Goal: Task Accomplishment & Management: Use online tool/utility

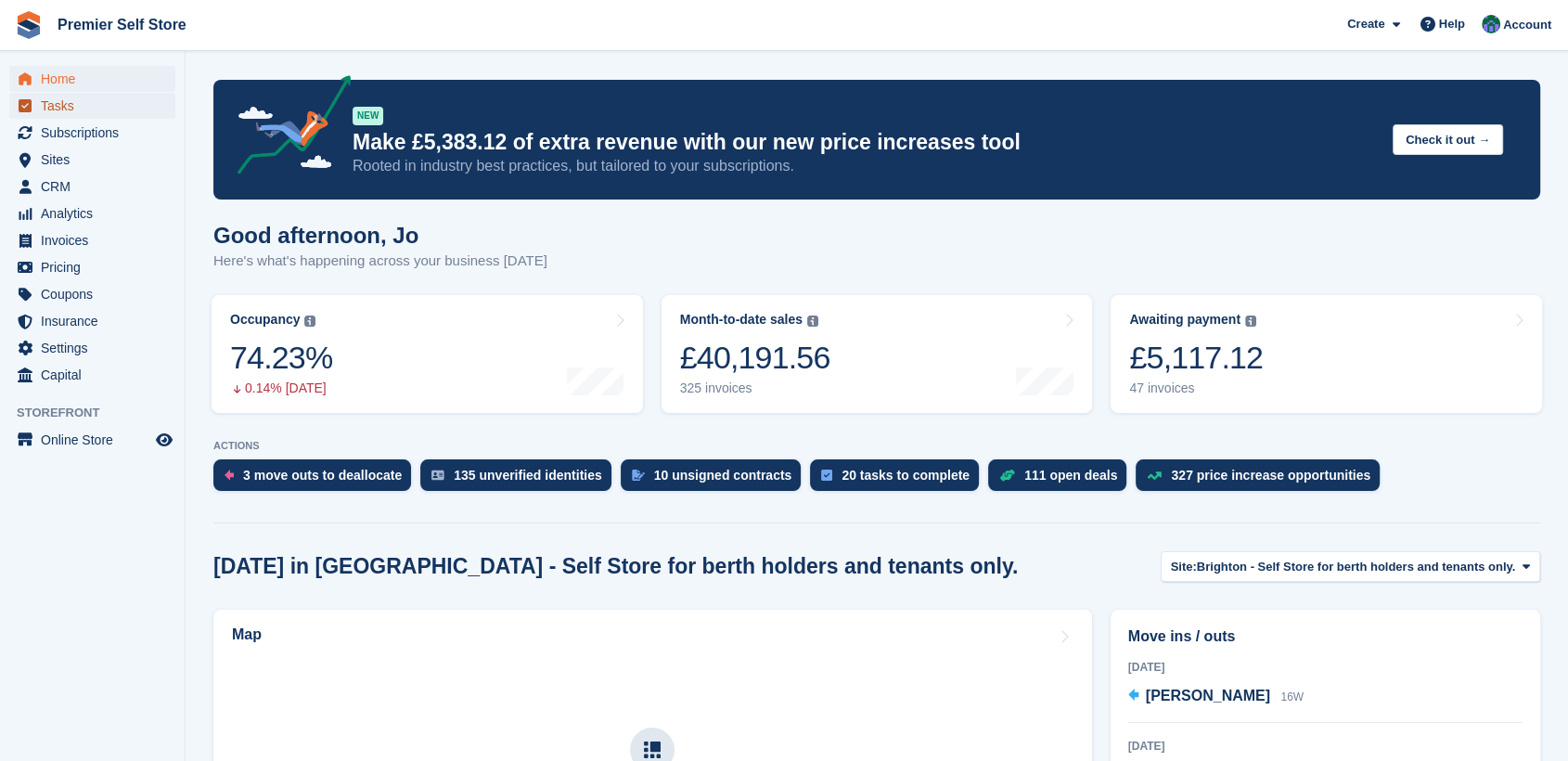
click at [62, 101] on span "Tasks" at bounding box center [96, 106] width 112 height 26
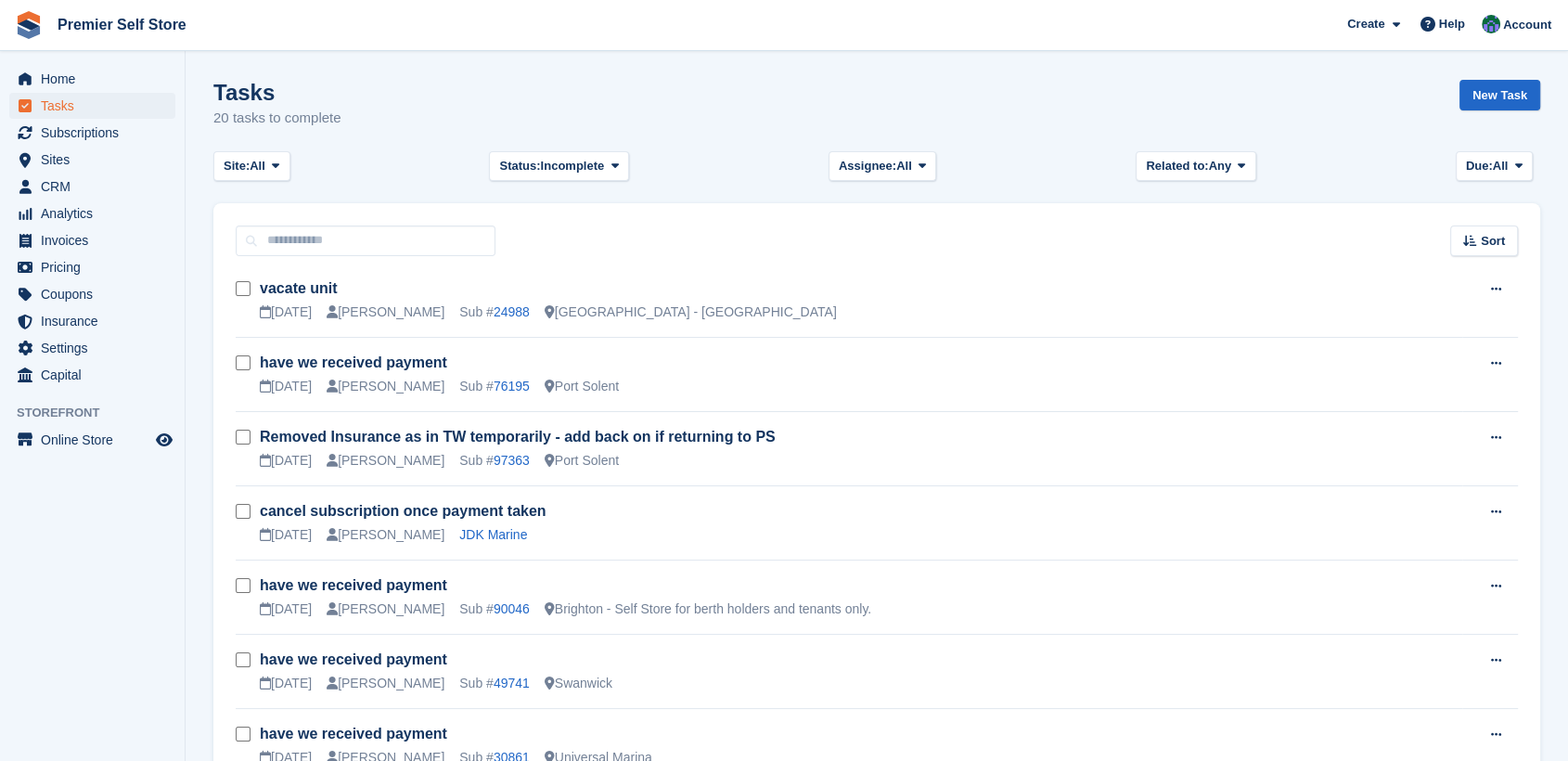
scroll to position [309, 0]
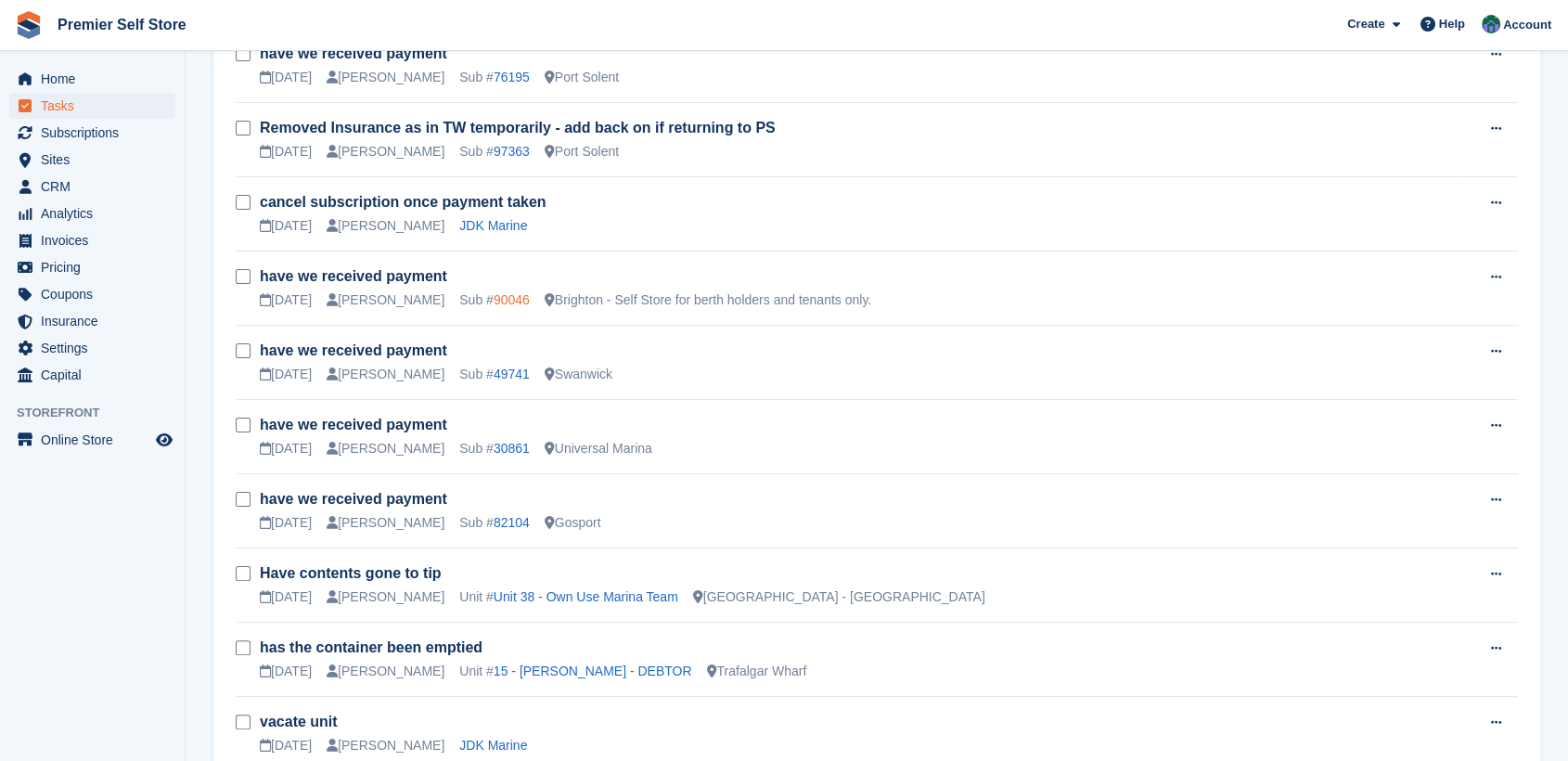
click at [494, 301] on link "90046" at bounding box center [511, 299] width 36 height 15
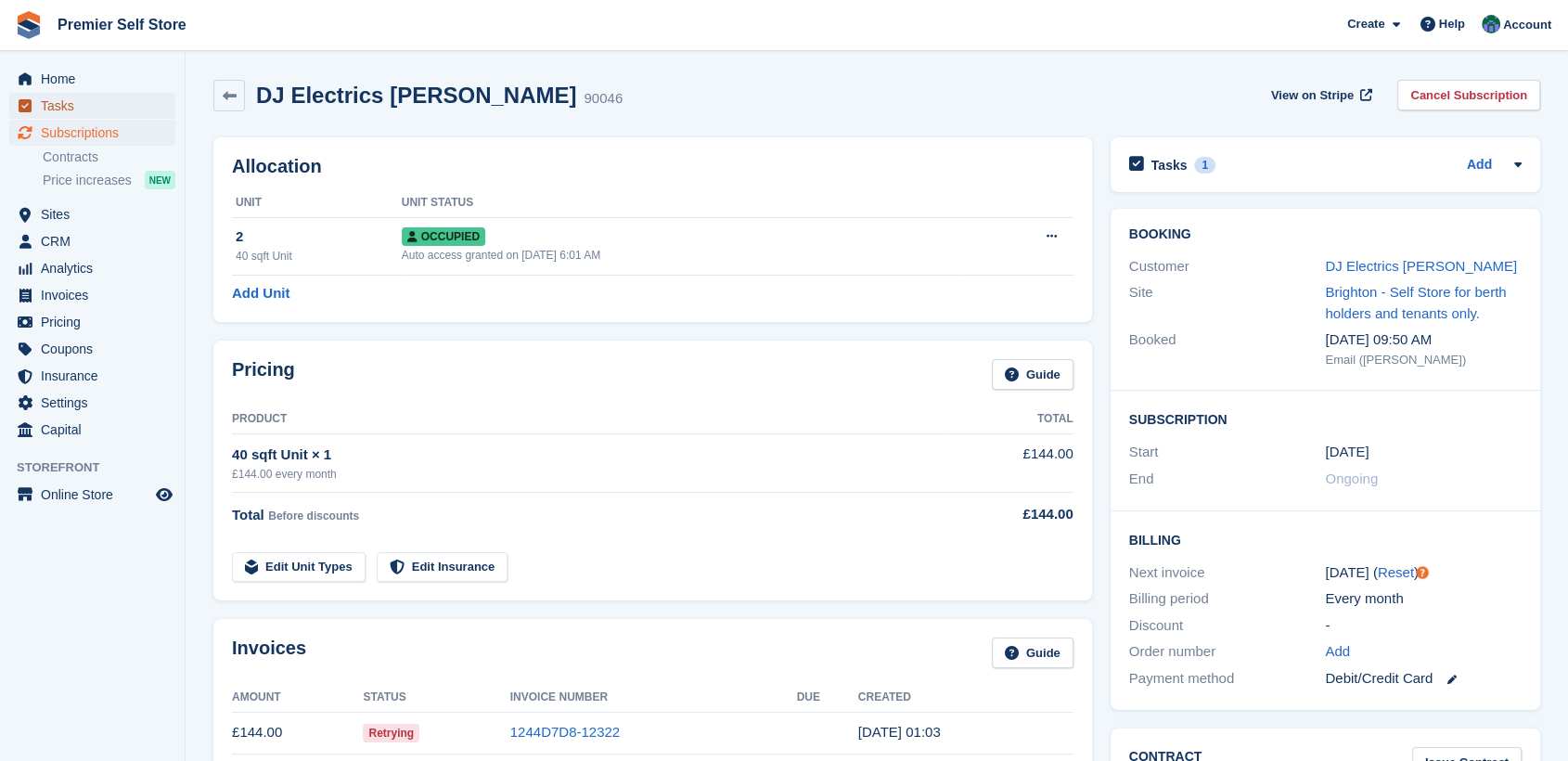
click at [62, 103] on span "Tasks" at bounding box center [96, 106] width 112 height 26
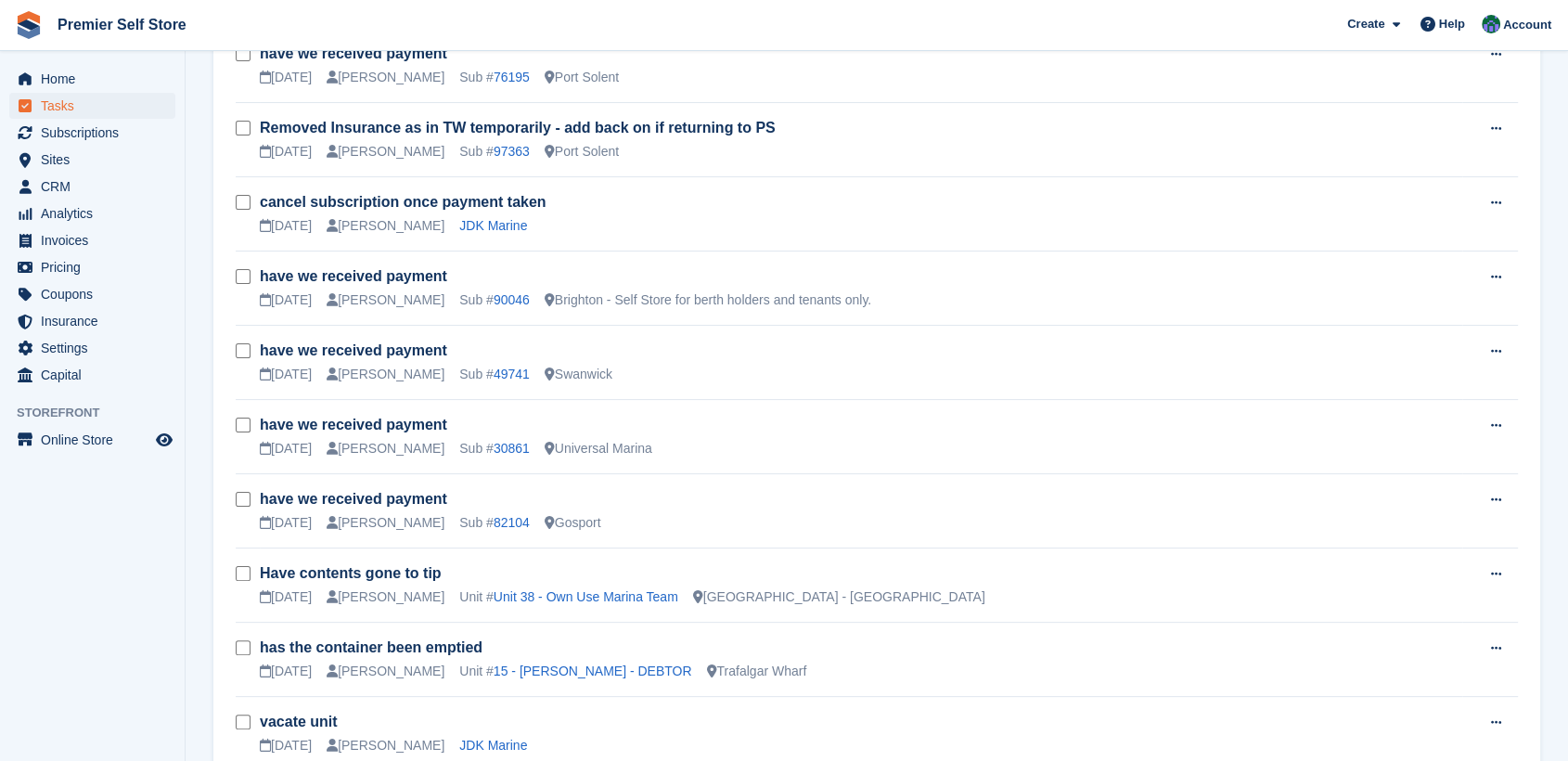
scroll to position [412, 0]
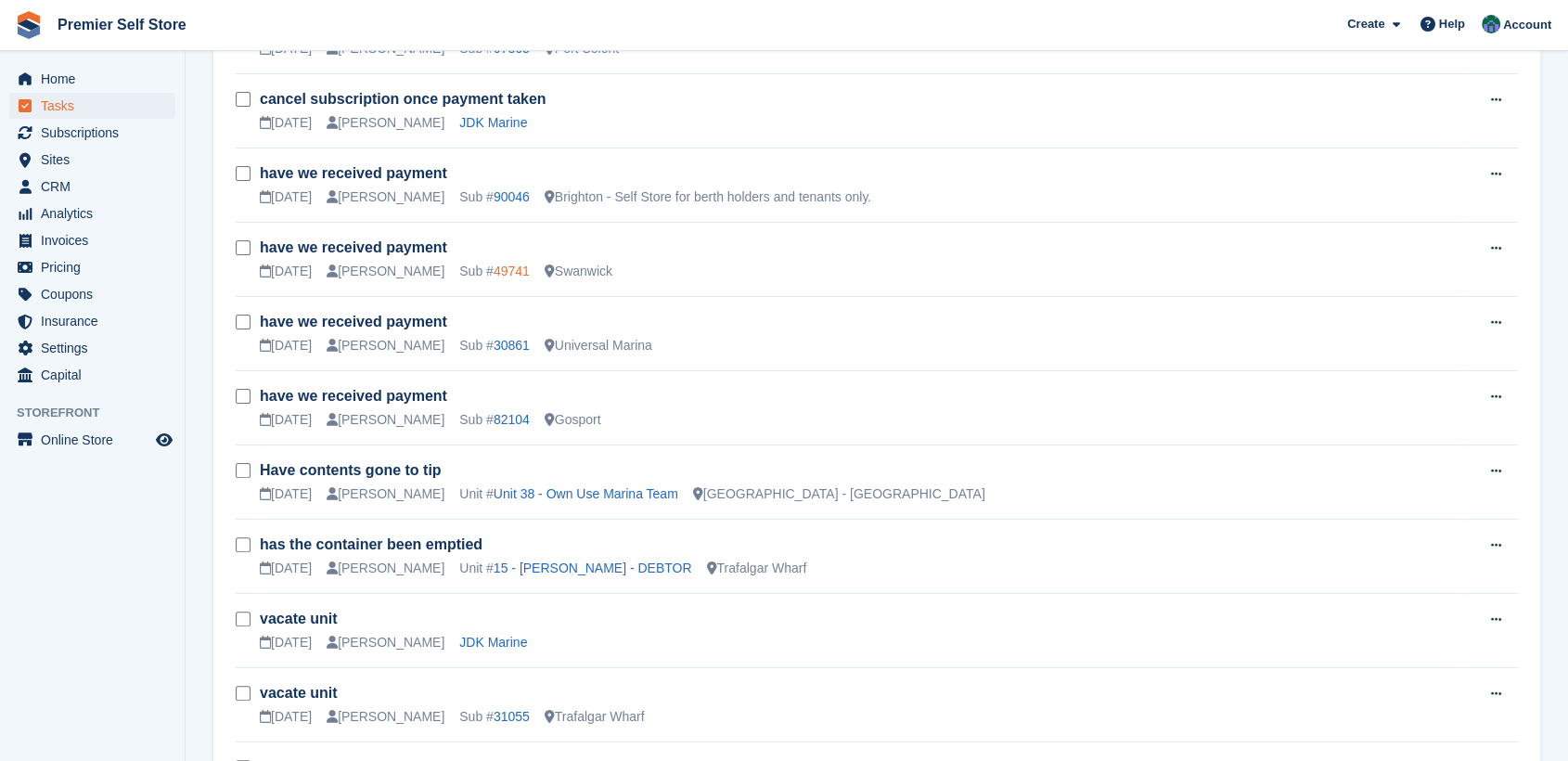
click at [494, 265] on link "49741" at bounding box center [511, 270] width 36 height 15
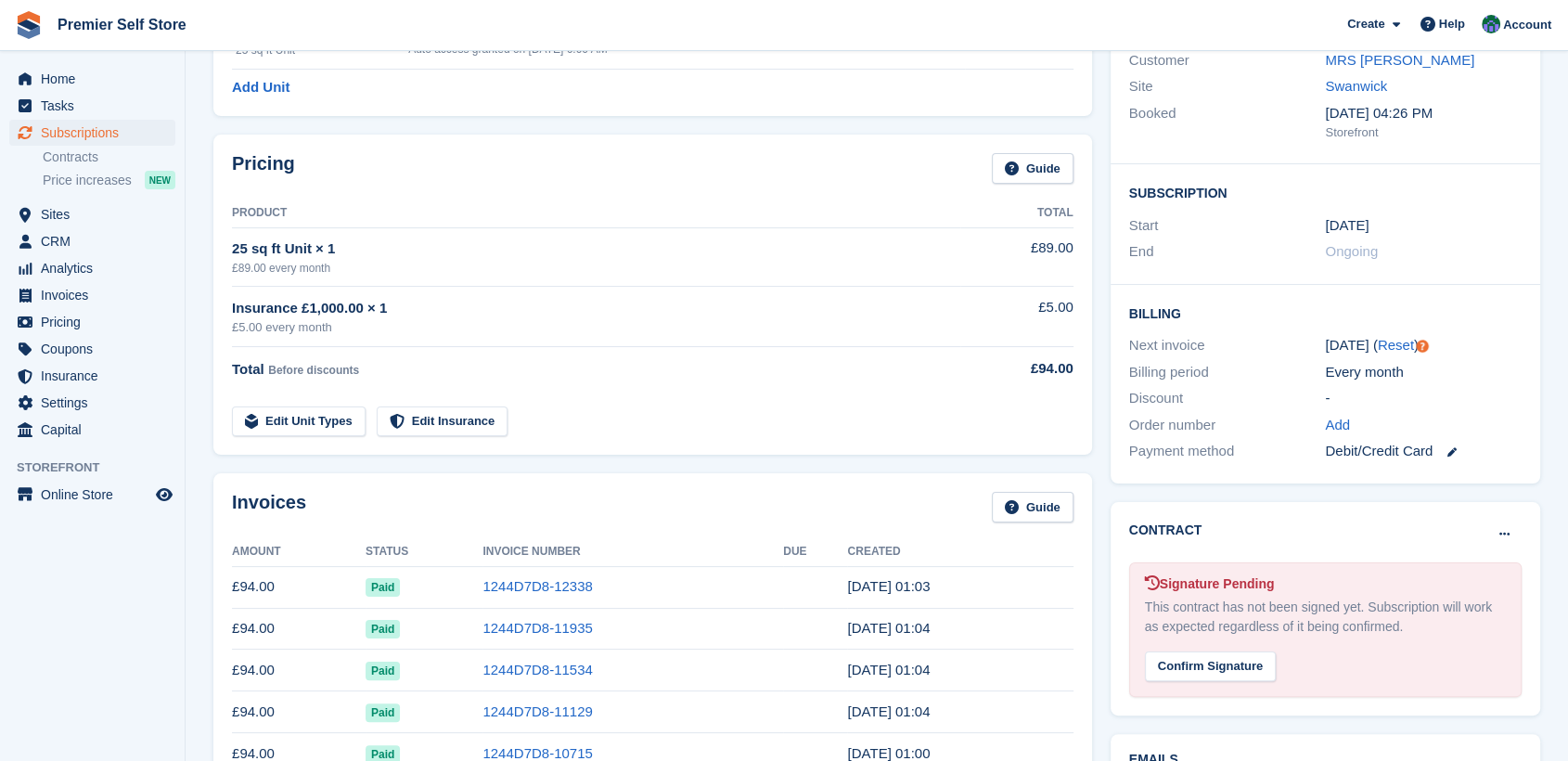
scroll to position [103, 0]
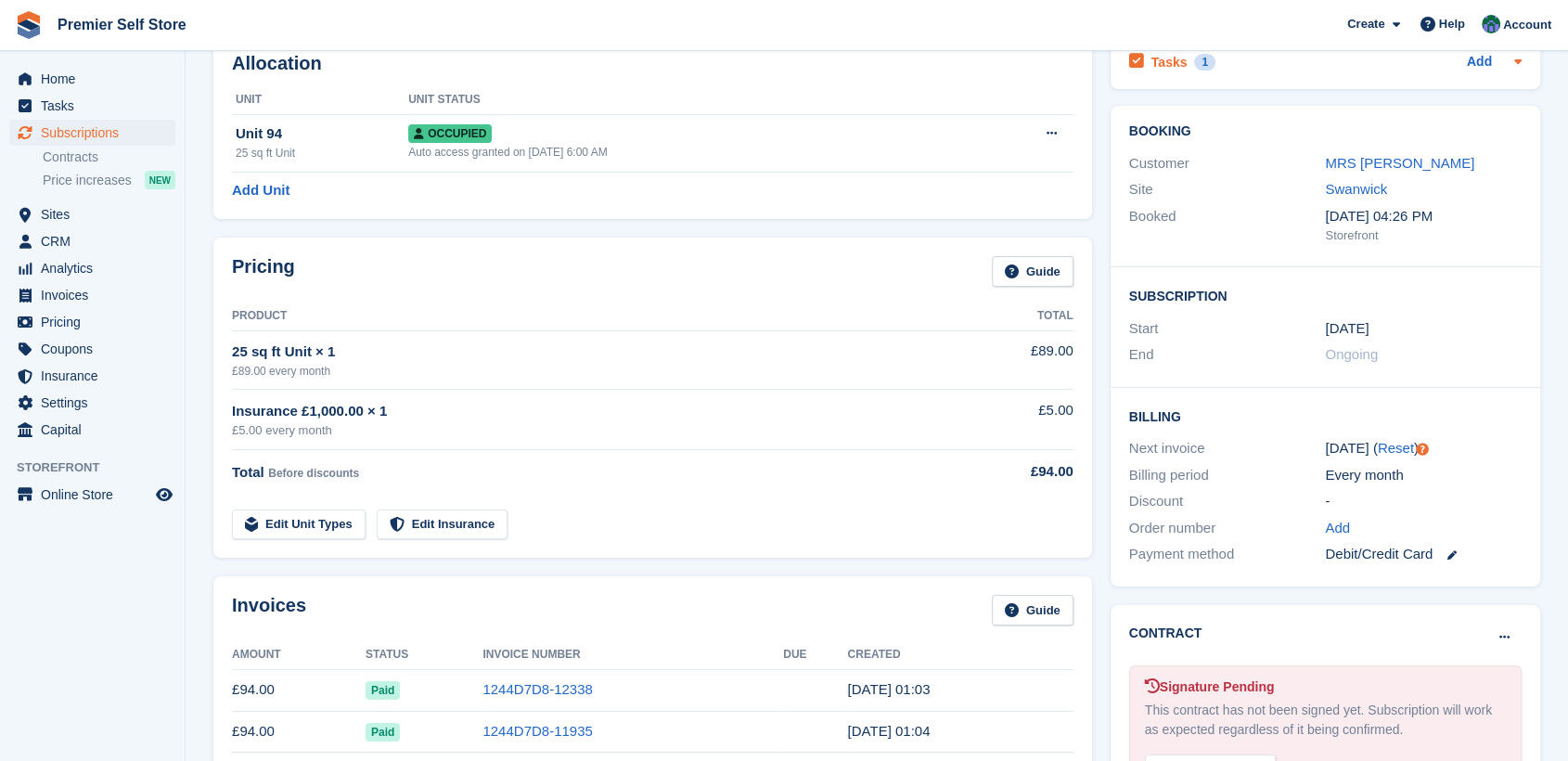
click at [1164, 57] on h2 "Tasks" at bounding box center [1170, 61] width 36 height 17
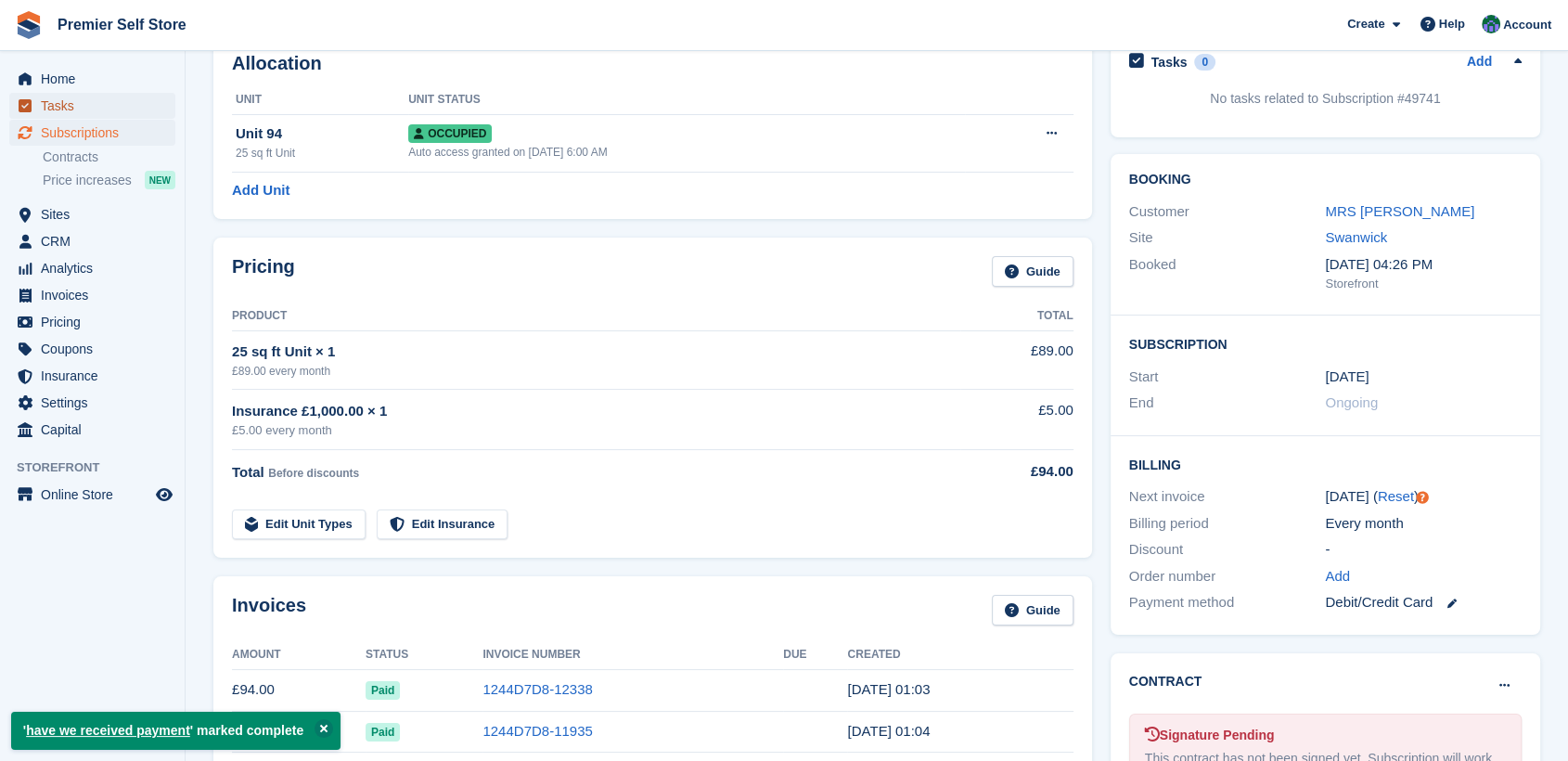
click at [54, 101] on span "Tasks" at bounding box center [96, 106] width 112 height 26
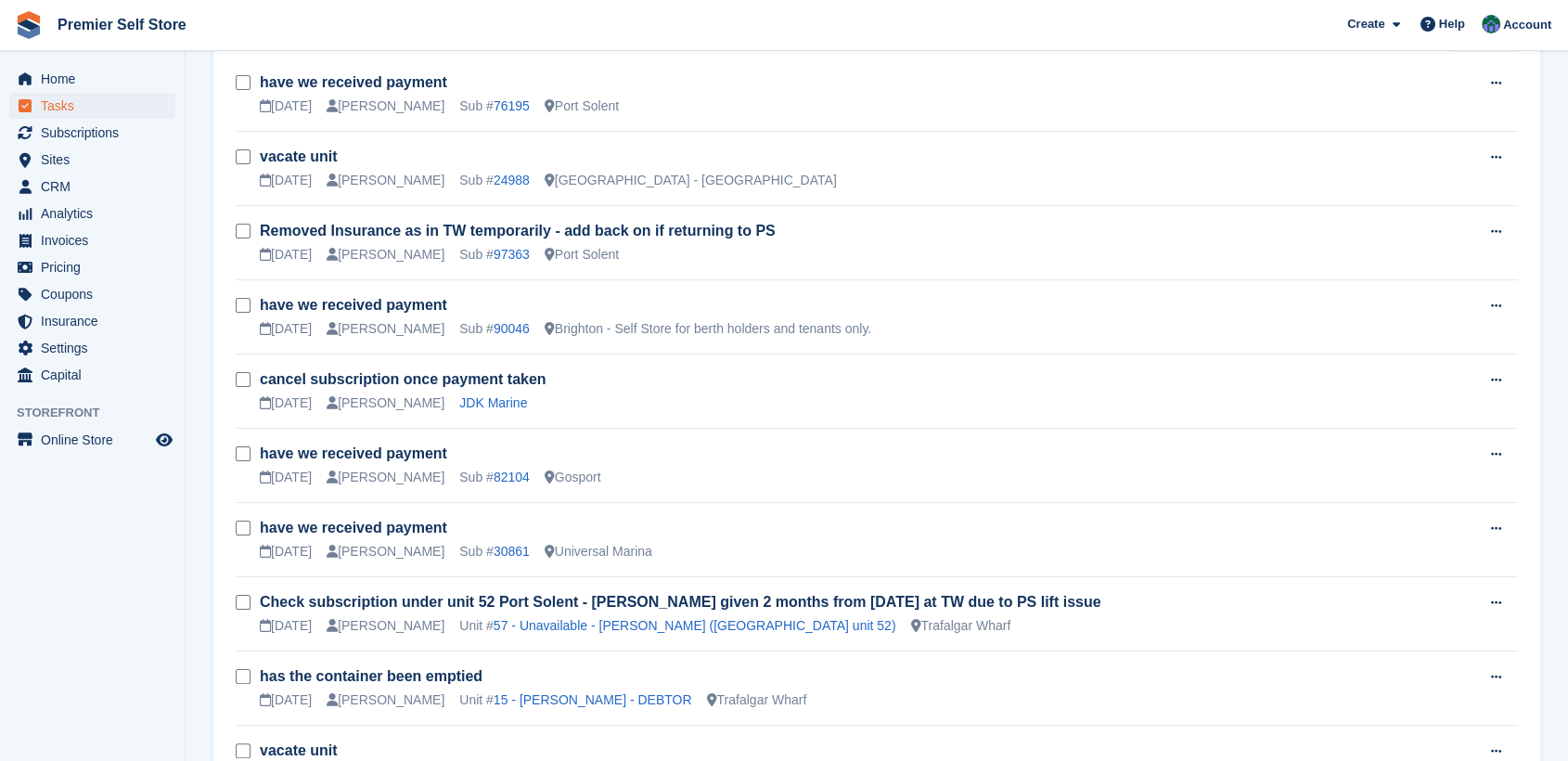
scroll to position [309, 0]
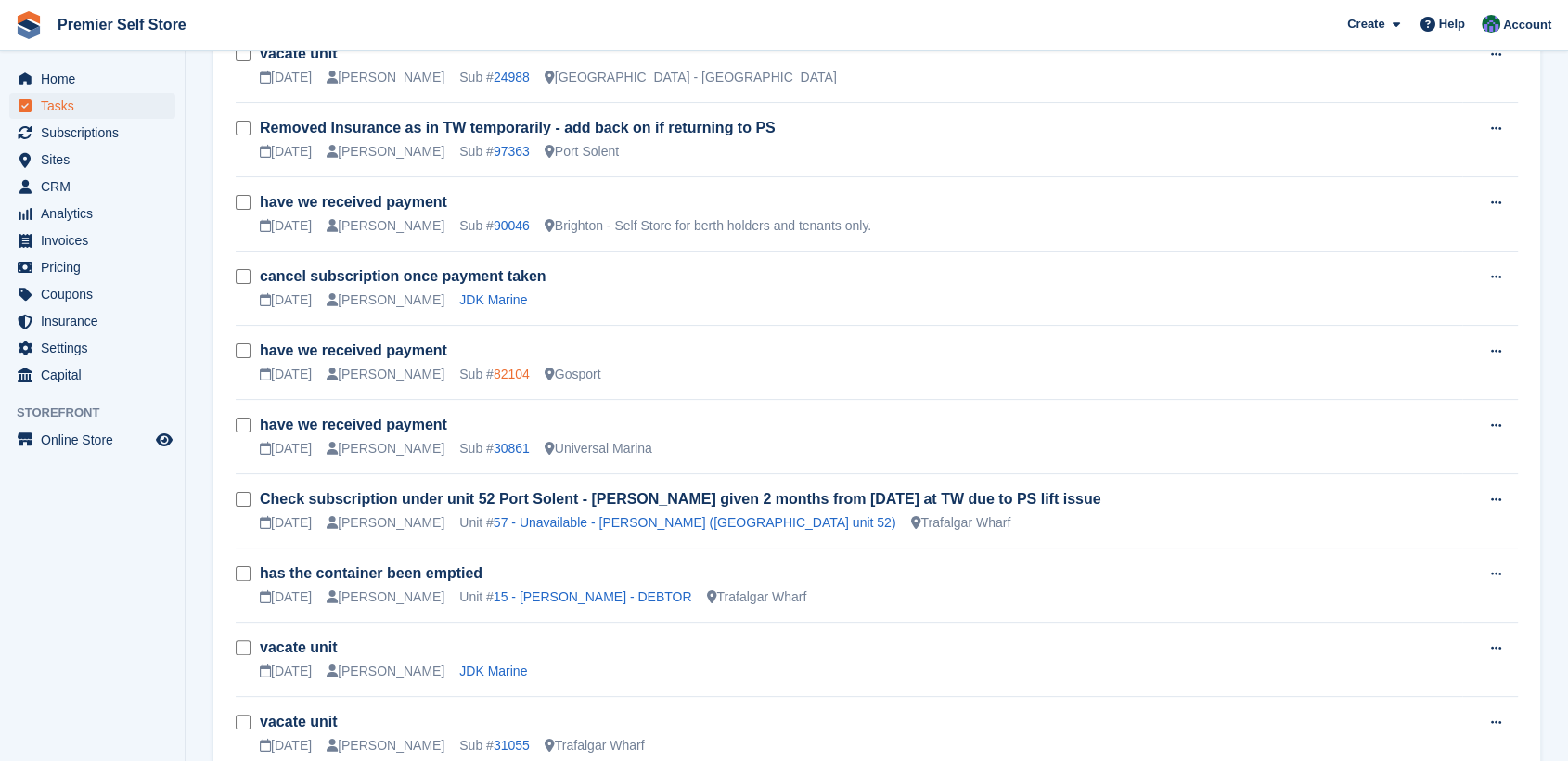
click at [494, 366] on link "82104" at bounding box center [511, 373] width 36 height 15
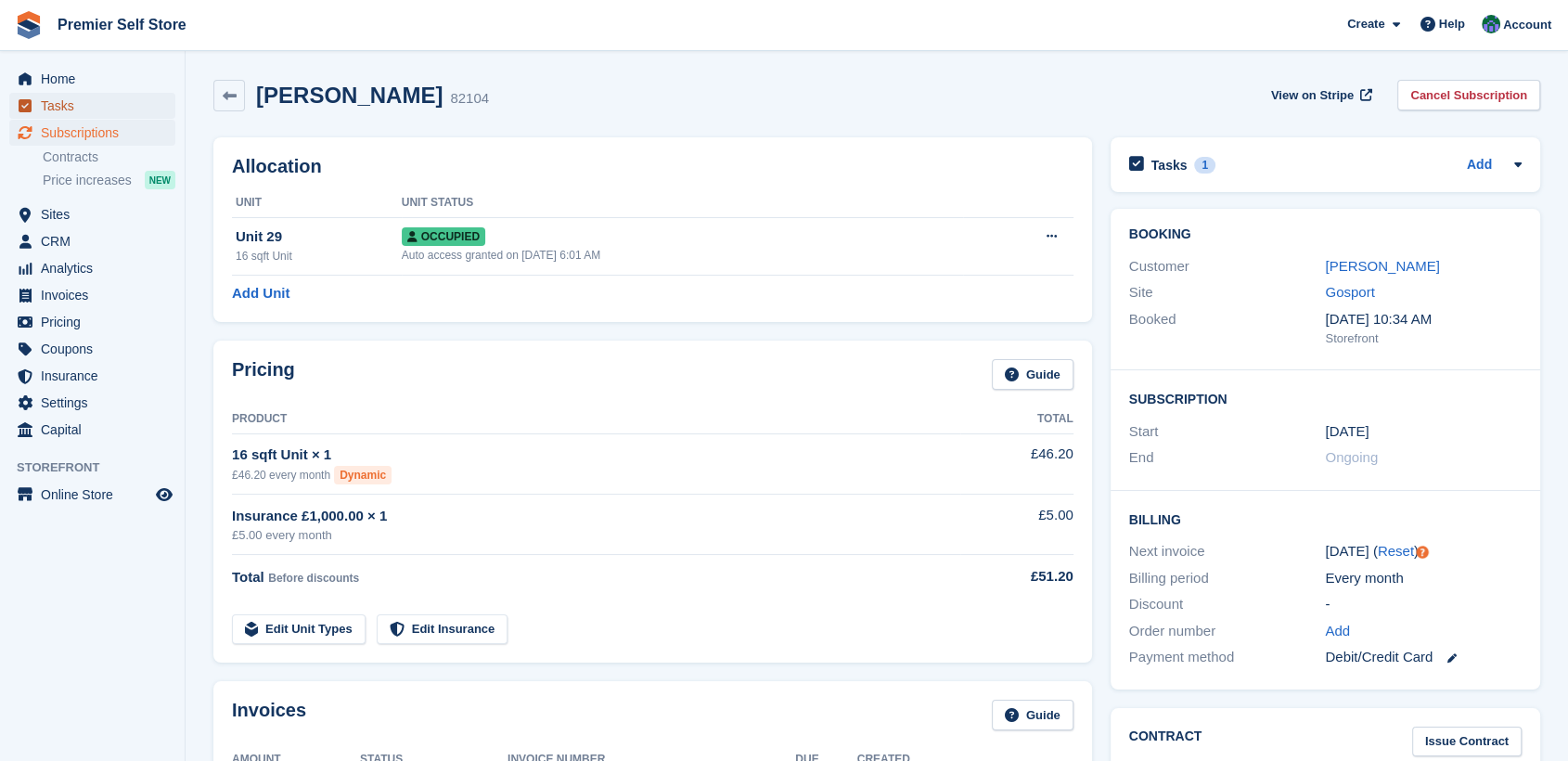
click at [62, 103] on span "Tasks" at bounding box center [96, 106] width 112 height 26
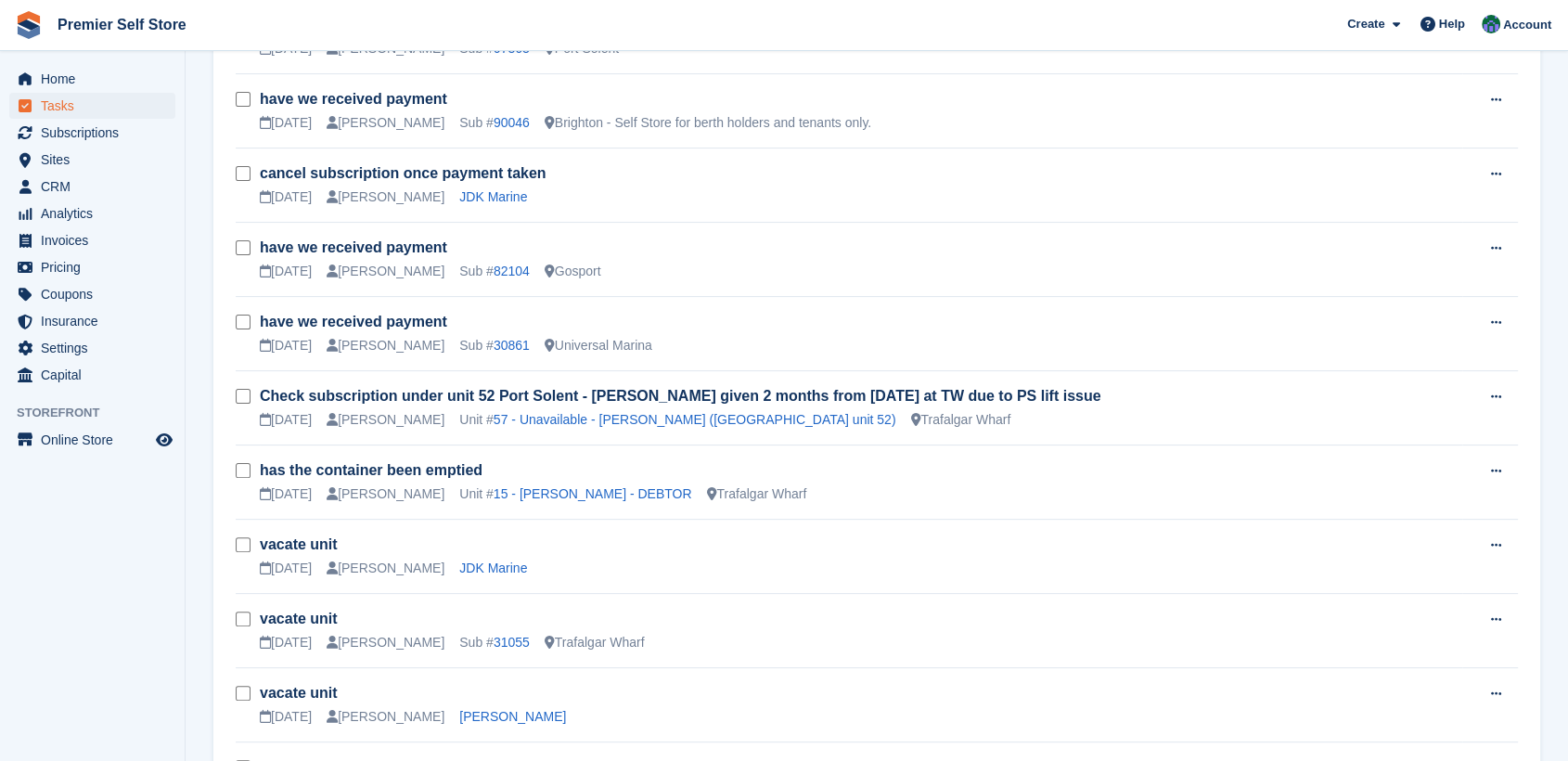
scroll to position [309, 0]
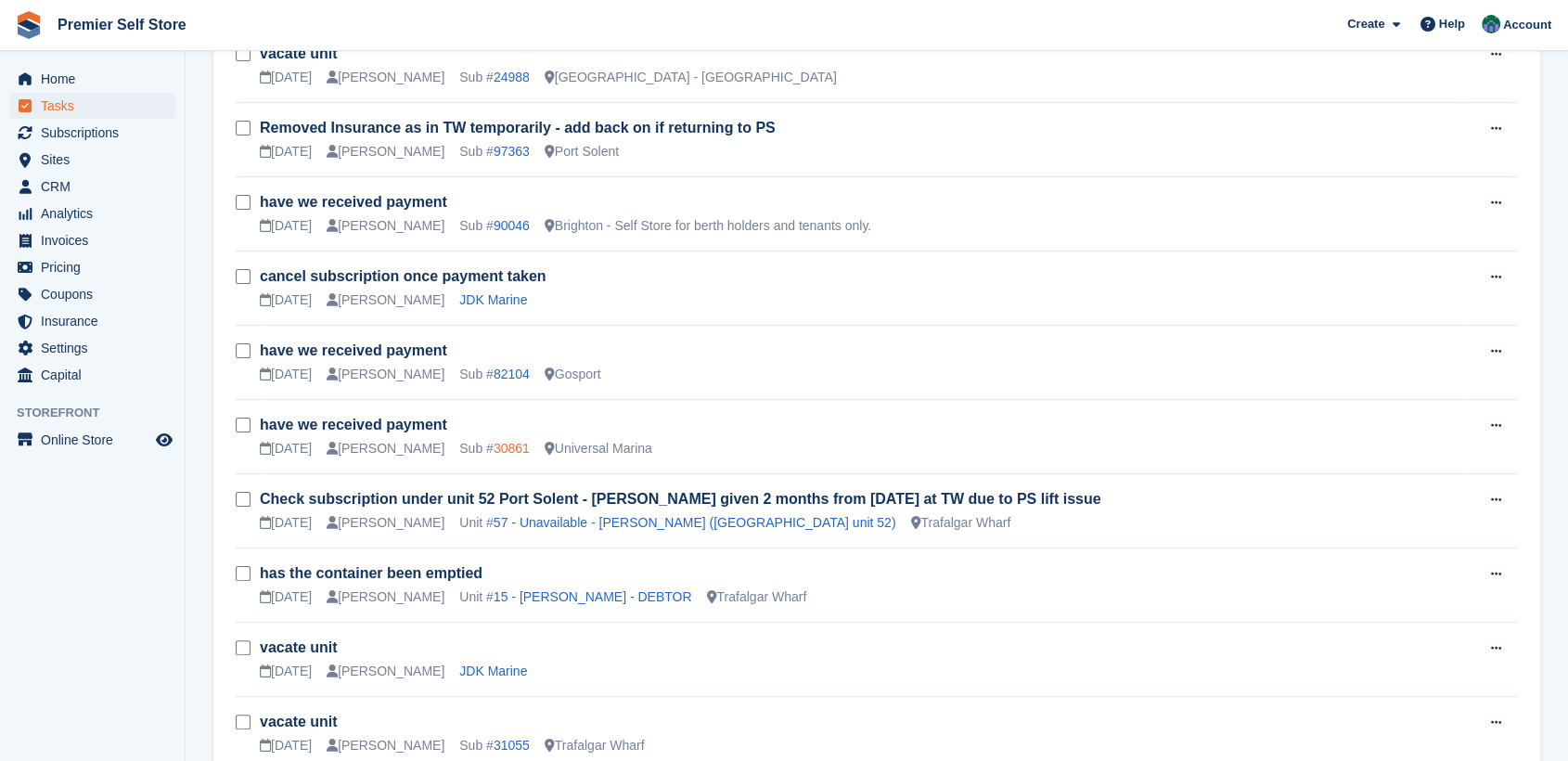
click at [494, 448] on link "30861" at bounding box center [511, 448] width 36 height 15
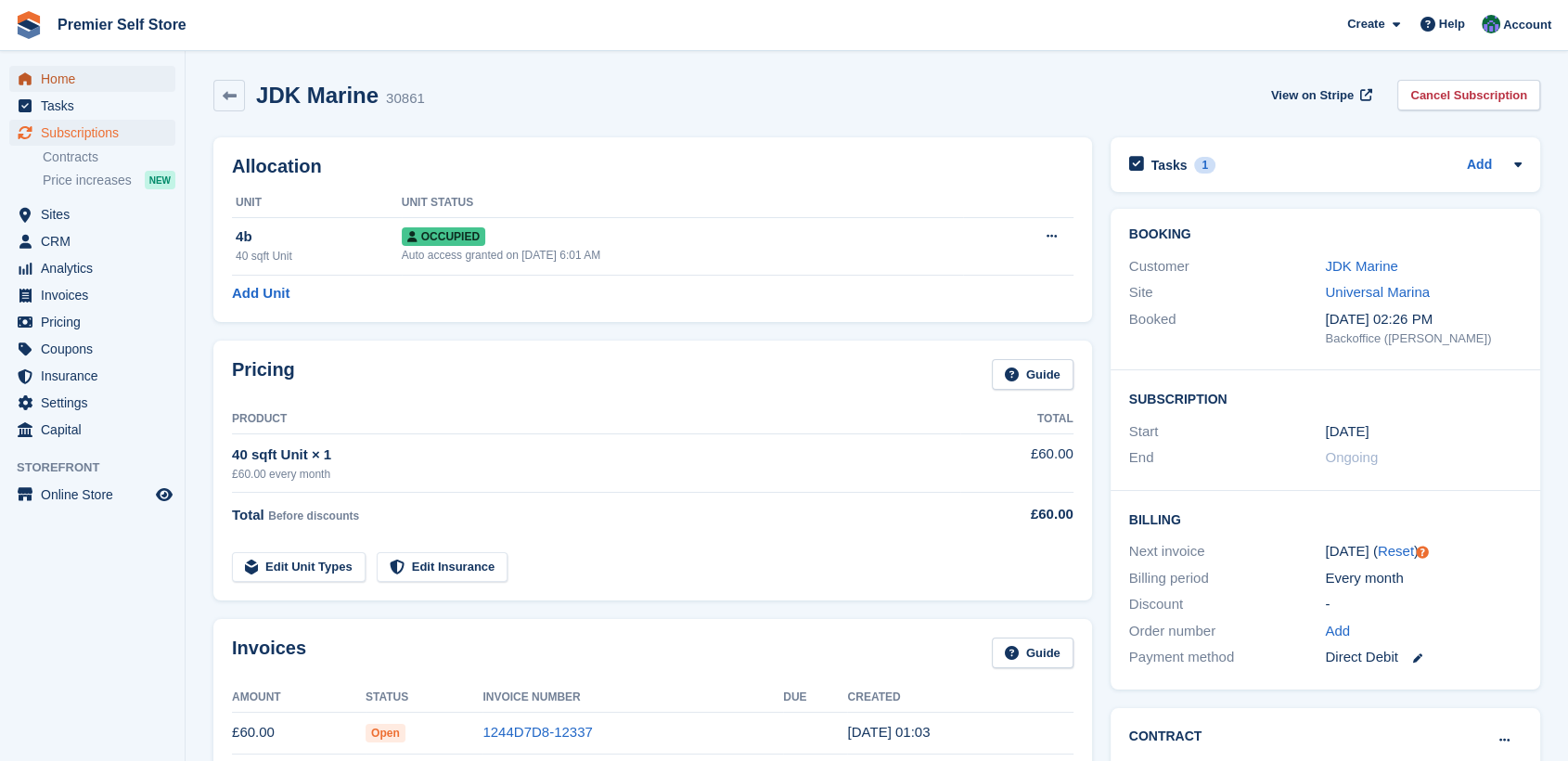
click at [49, 75] on span "Home" at bounding box center [96, 79] width 112 height 26
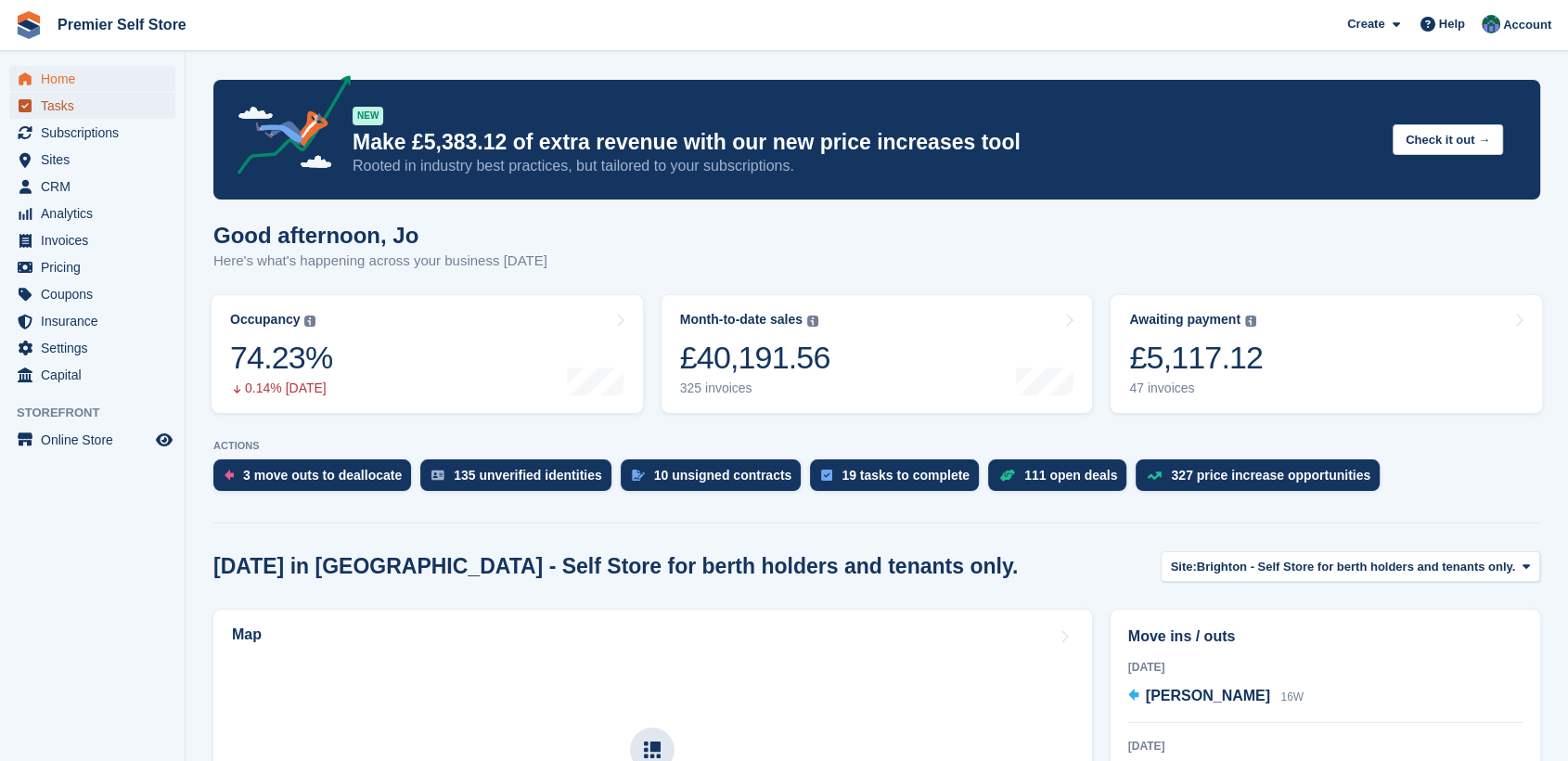
click at [49, 107] on span "Tasks" at bounding box center [96, 106] width 112 height 26
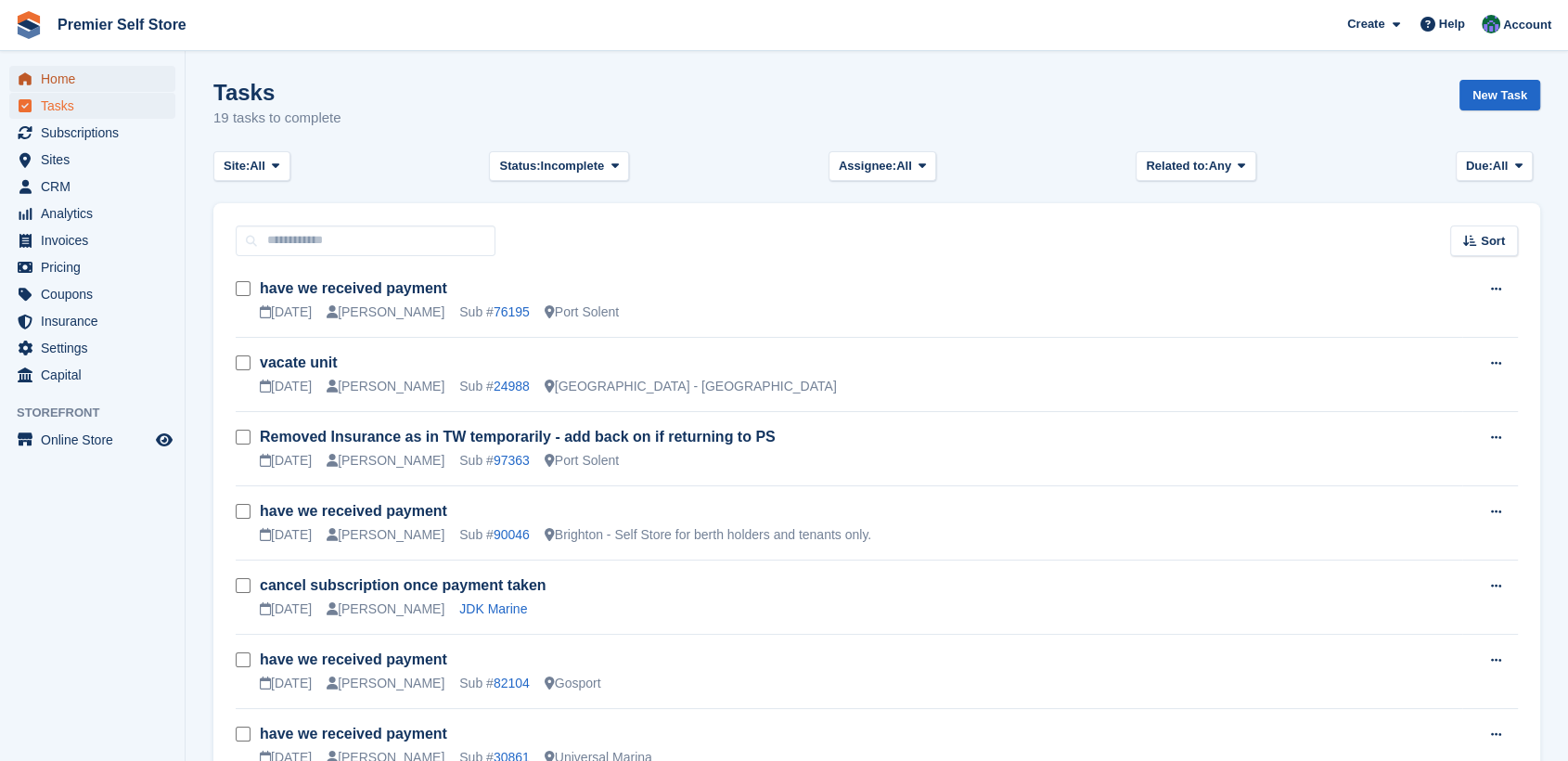
click at [64, 78] on span "Home" at bounding box center [96, 79] width 112 height 26
